Goal: Check status: Check status

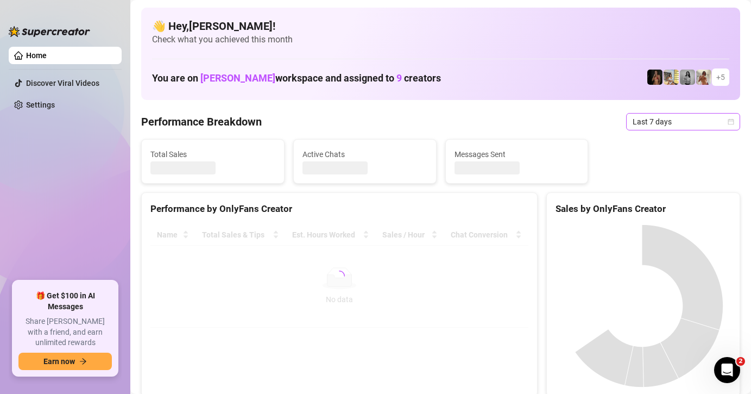
click at [647, 120] on span "Last 7 days" at bounding box center [683, 122] width 101 height 16
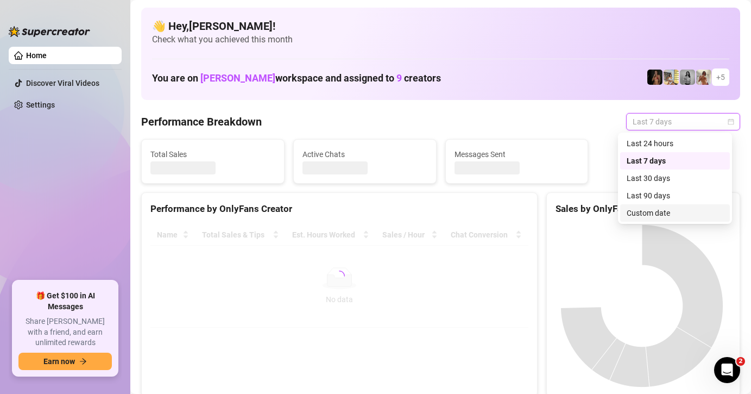
click at [686, 217] on div "Custom date" at bounding box center [675, 213] width 97 height 12
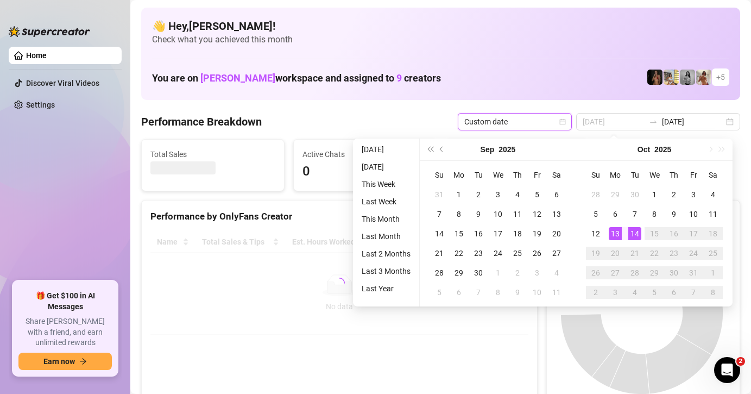
click at [623, 233] on td "13" at bounding box center [616, 234] width 20 height 20
type input "[DATE]"
type input "2025-10-13"
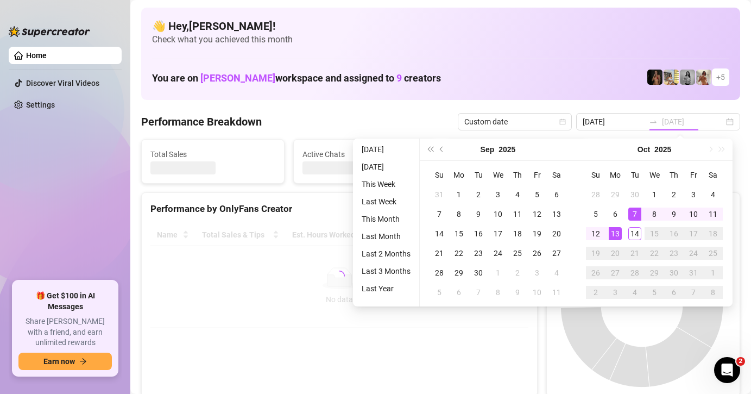
click at [619, 236] on div "13" at bounding box center [615, 233] width 13 height 13
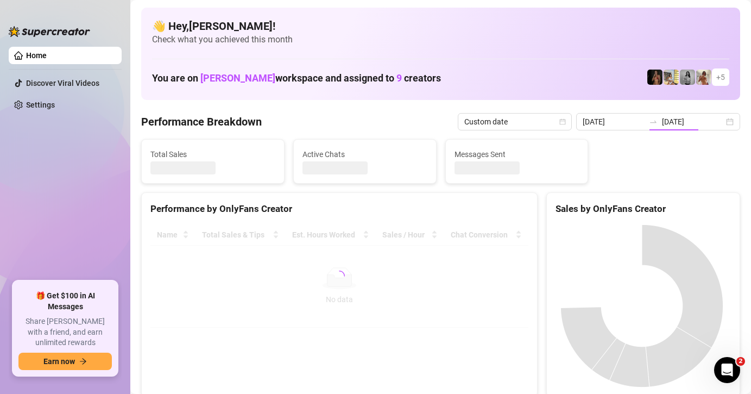
type input "2025-10-13"
click at [620, 121] on input "[DATE]" at bounding box center [614, 122] width 62 height 12
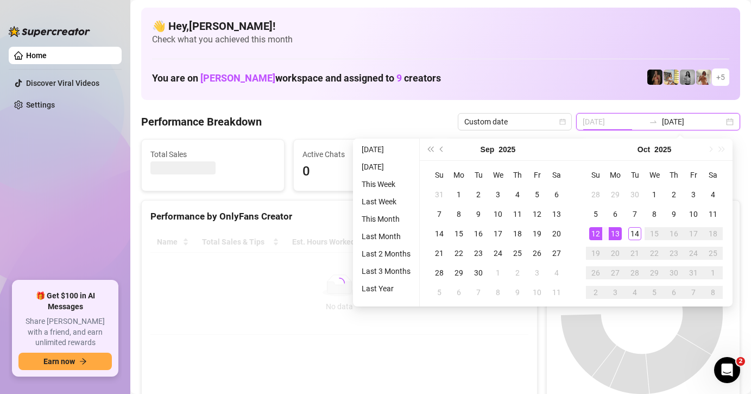
type input "2025-10-13"
click at [611, 229] on div "13" at bounding box center [615, 233] width 13 height 13
click at [613, 229] on div "13" at bounding box center [615, 233] width 13 height 13
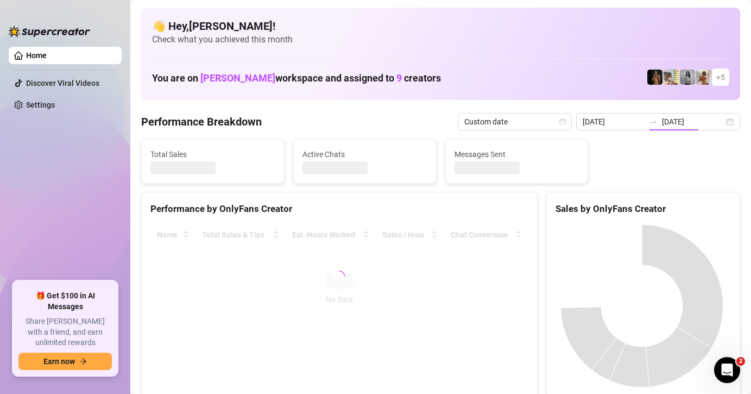
type input "2025-10-13"
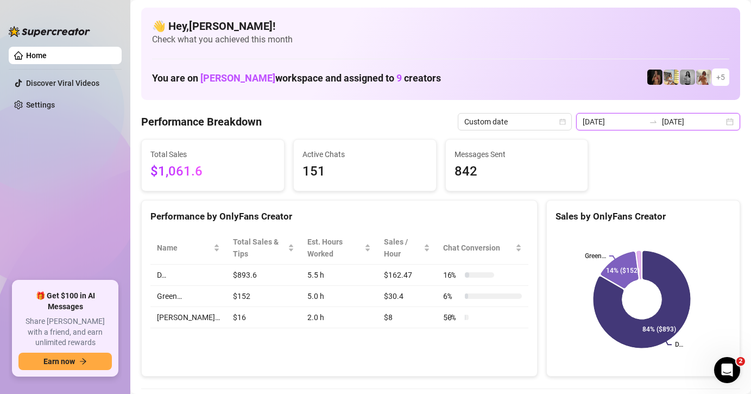
click at [625, 124] on input "2025-10-13" at bounding box center [614, 122] width 62 height 12
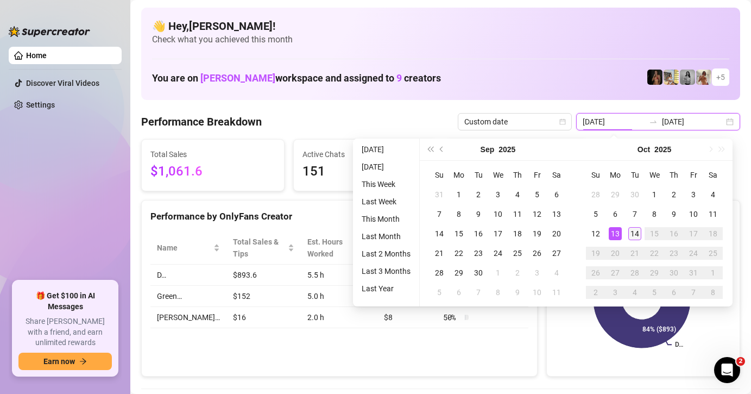
type input "[DATE]"
click at [641, 234] on div "14" at bounding box center [635, 233] width 13 height 13
type input "[DATE]"
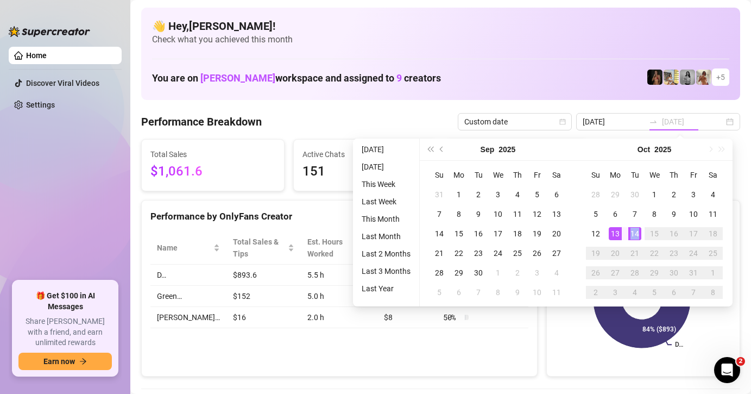
type input "[DATE]"
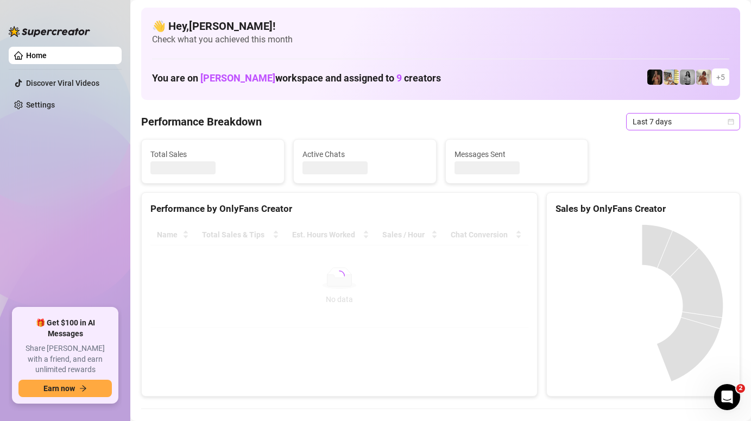
click at [685, 123] on span "Last 7 days" at bounding box center [683, 122] width 101 height 16
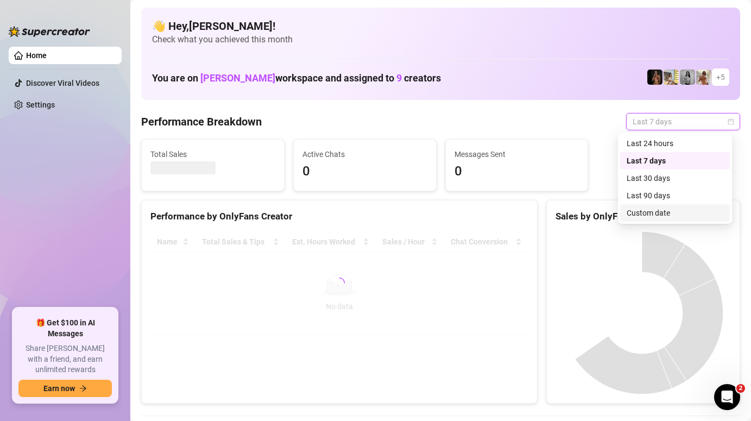
click at [679, 214] on div "Custom date" at bounding box center [675, 213] width 97 height 12
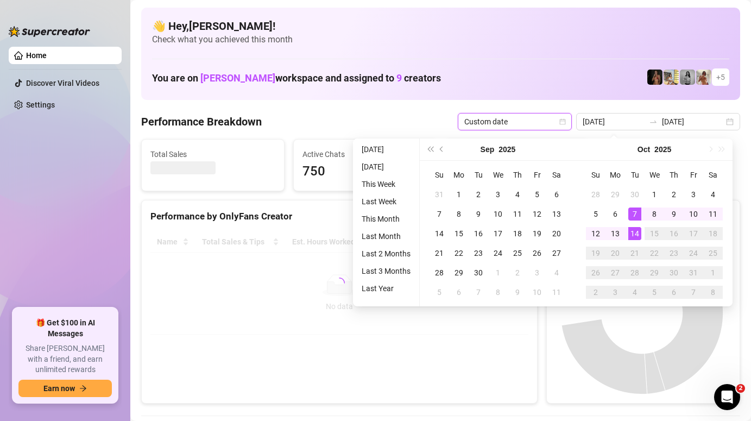
type input "[DATE]"
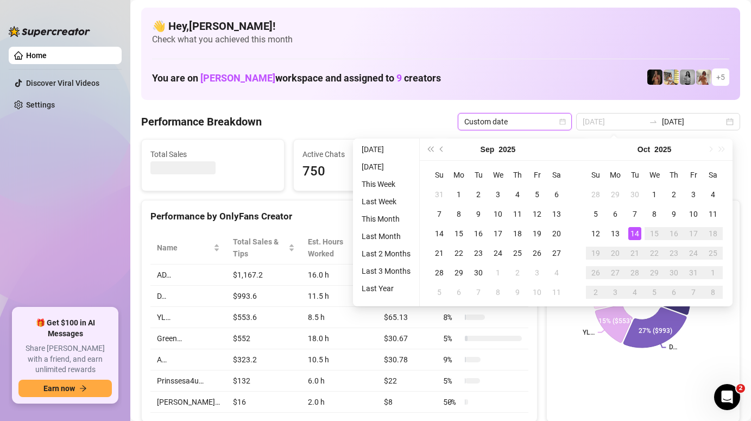
click at [642, 235] on td "14" at bounding box center [635, 234] width 20 height 20
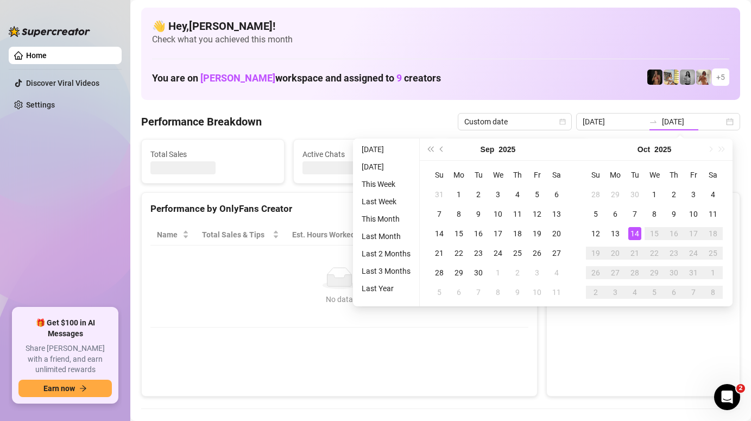
type input "[DATE]"
